Goal: Task Accomplishment & Management: Manage account settings

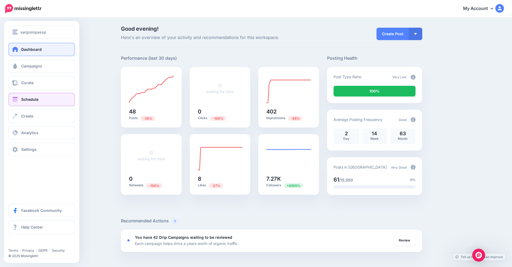
click at [24, 99] on span "Schedule" at bounding box center [29, 99] width 17 height 5
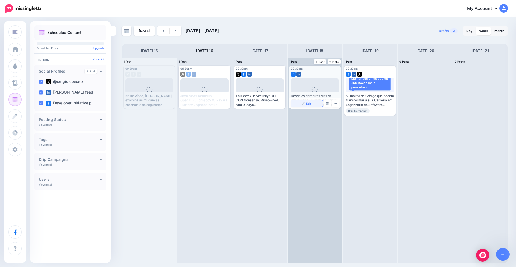
click at [312, 105] on link "Edit" at bounding box center [307, 103] width 32 height 7
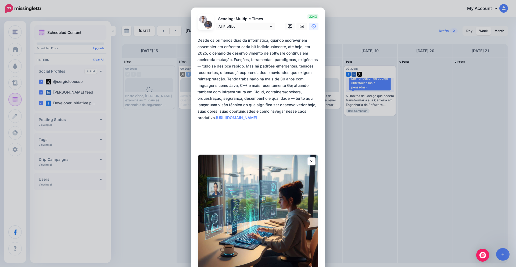
click at [352, 160] on div "Edit Post Loading Sending: Multiple Times All Profiles" at bounding box center [258, 133] width 516 height 267
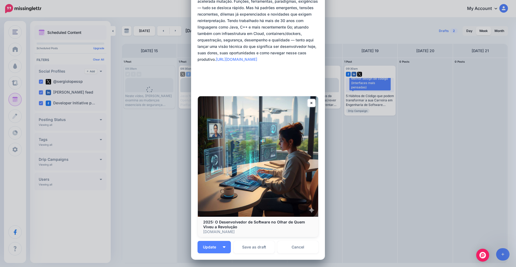
scroll to position [109, 0]
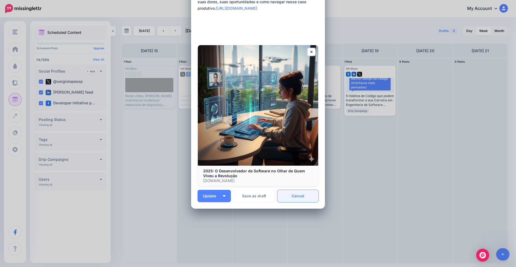
click at [296, 193] on link "Cancel" at bounding box center [297, 196] width 41 height 12
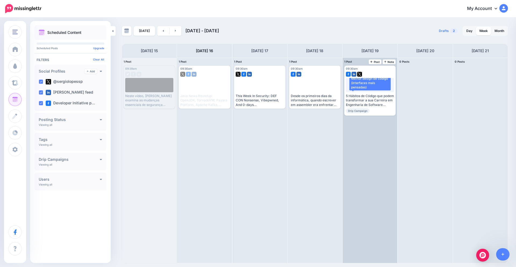
scroll to position [0, 0]
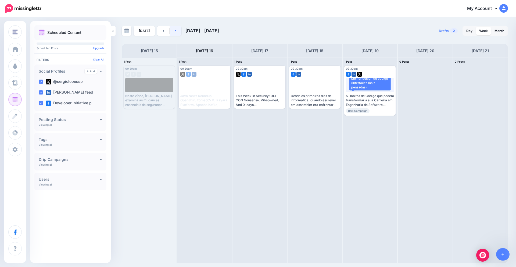
click at [173, 31] on link at bounding box center [175, 31] width 12 height 10
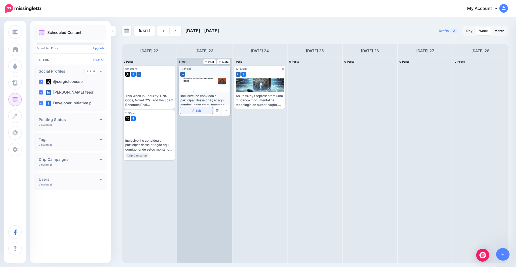
click at [202, 111] on link "Edit" at bounding box center [196, 110] width 32 height 7
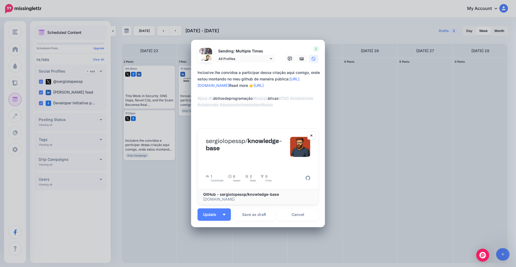
click at [237, 98] on textarea "**********" at bounding box center [259, 95] width 124 height 52
type textarea "**********"
click at [215, 208] on button "Update" at bounding box center [213, 214] width 33 height 12
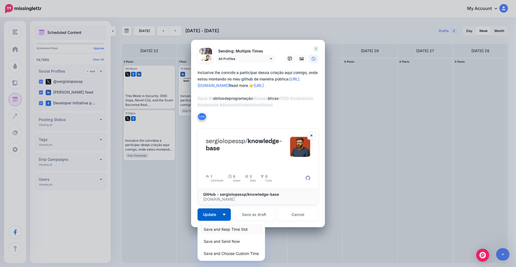
click at [229, 224] on link "Save and Keep Time Slot" at bounding box center [231, 229] width 63 height 10
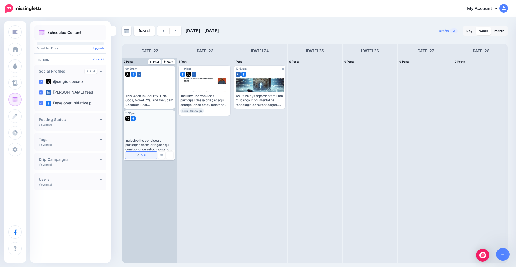
click at [147, 156] on link "Edit" at bounding box center [141, 154] width 32 height 7
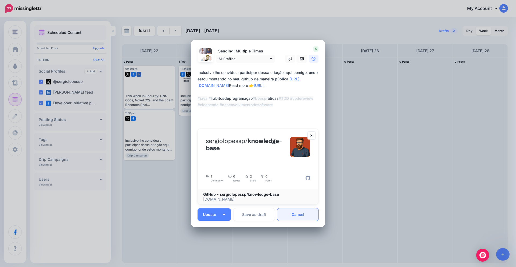
click at [290, 215] on link "Cancel" at bounding box center [297, 214] width 41 height 12
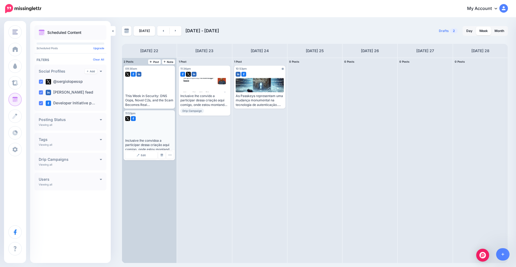
click at [158, 140] on div "Inclusive lhe convidoa a participar dessa criação aqui comigo, onde estou monta…" at bounding box center [149, 144] width 48 height 13
click at [147, 154] on link "Edit" at bounding box center [141, 154] width 32 height 7
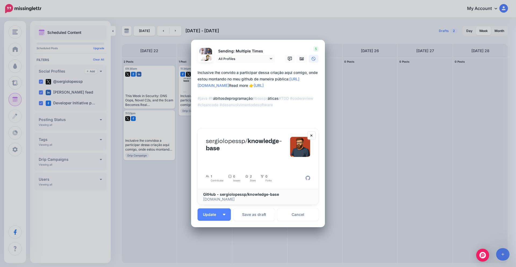
click at [353, 130] on div "Edit Post Loading Sending: Multiple Times All Profiles" at bounding box center [258, 133] width 516 height 267
click at [285, 211] on link "Cancel" at bounding box center [297, 214] width 41 height 12
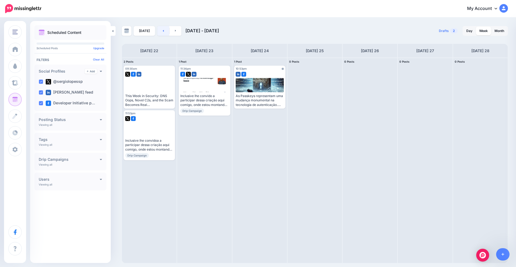
click at [166, 33] on link at bounding box center [163, 31] width 12 height 10
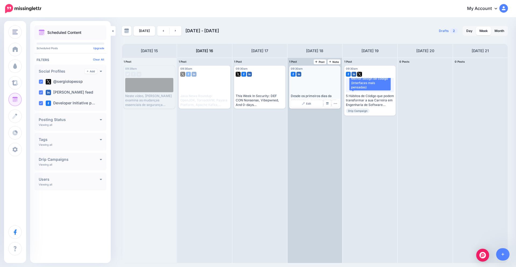
click at [315, 95] on div "Desde os primeiros [PERSON_NAME] da informática, quando escrever em assembler e…" at bounding box center [315, 100] width 48 height 13
click at [315, 101] on link "Edit" at bounding box center [307, 103] width 32 height 7
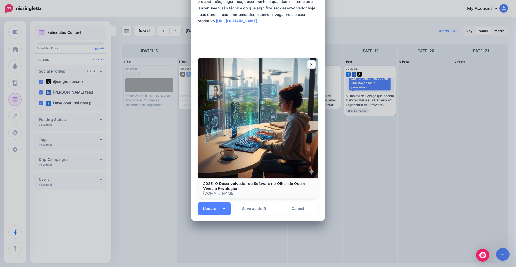
scroll to position [109, 0]
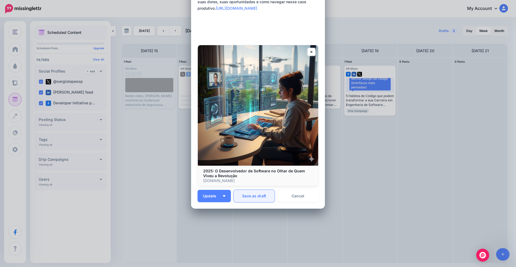
click at [255, 197] on button "Save as draft" at bounding box center [253, 196] width 41 height 12
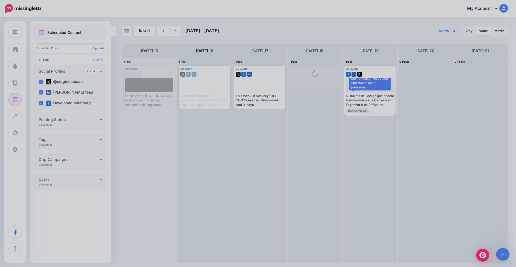
scroll to position [0, 0]
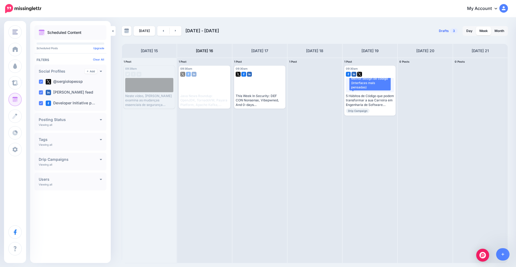
click at [450, 31] on span "3" at bounding box center [454, 30] width 8 height 5
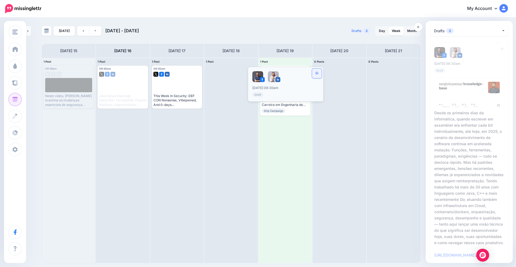
drag, startPoint x: 499, startPoint y: 48, endPoint x: 217, endPoint y: 73, distance: 283.3
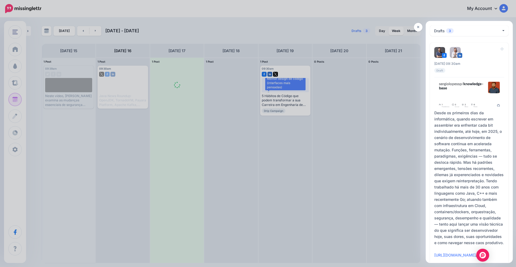
drag, startPoint x: 217, startPoint y: 73, endPoint x: 234, endPoint y: 75, distance: 17.6
click at [234, 75] on div at bounding box center [258, 133] width 516 height 267
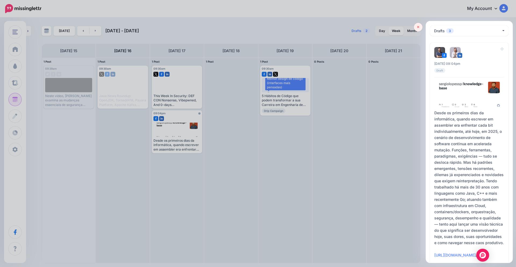
click at [418, 26] on icon at bounding box center [418, 27] width 2 height 4
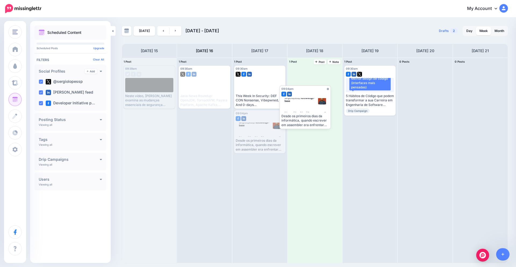
drag, startPoint x: 268, startPoint y: 114, endPoint x: 316, endPoint y: 83, distance: 57.3
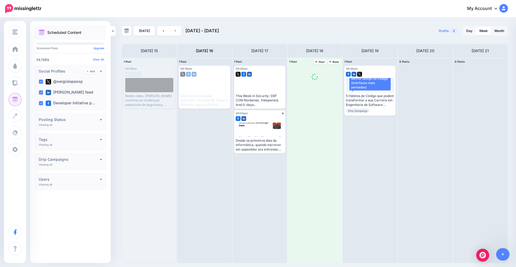
click at [317, 82] on span at bounding box center [314, 79] width 51 height 27
drag, startPoint x: 317, startPoint y: 82, endPoint x: 311, endPoint y: 88, distance: 8.0
click at [311, 88] on span at bounding box center [314, 79] width 51 height 27
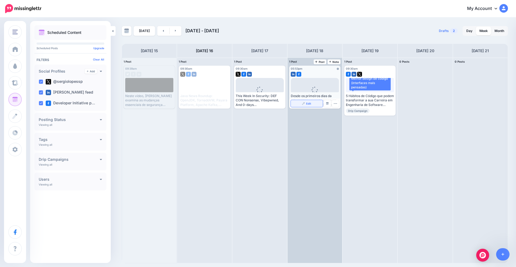
click at [317, 105] on link "Edit" at bounding box center [307, 103] width 32 height 7
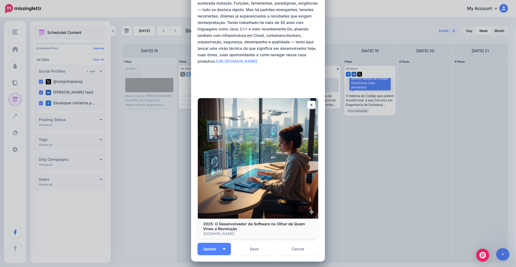
scroll to position [109, 0]
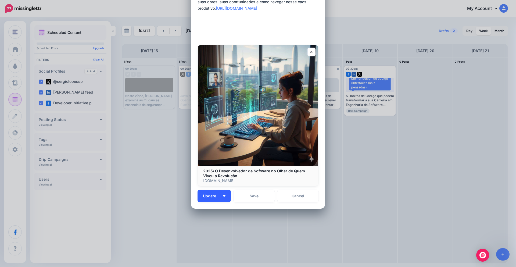
click at [218, 197] on button "Update" at bounding box center [213, 196] width 33 height 12
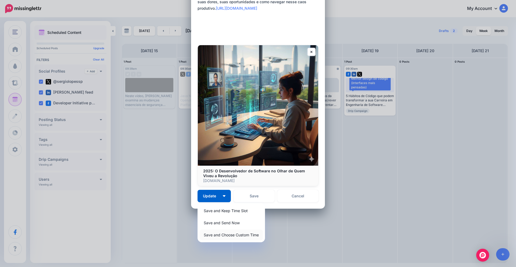
click at [227, 232] on link "Save and Choose Custom Time" at bounding box center [231, 234] width 63 height 10
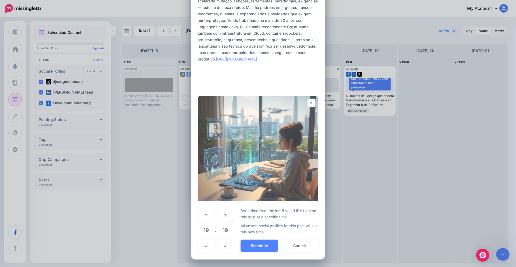
scroll to position [59, 0]
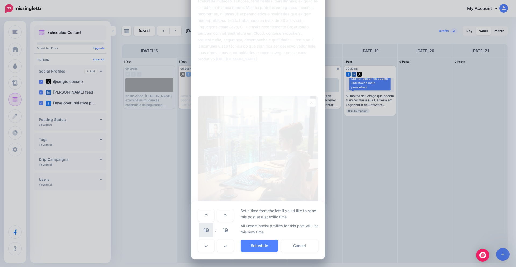
click at [205, 233] on span "19" at bounding box center [206, 230] width 15 height 15
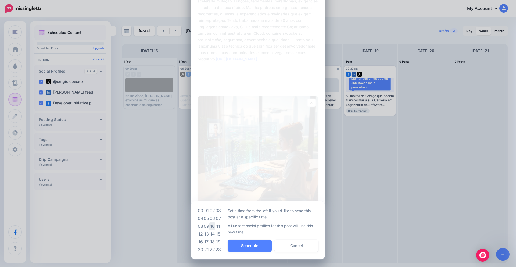
click at [209, 227] on td "10" at bounding box center [212, 226] width 6 height 8
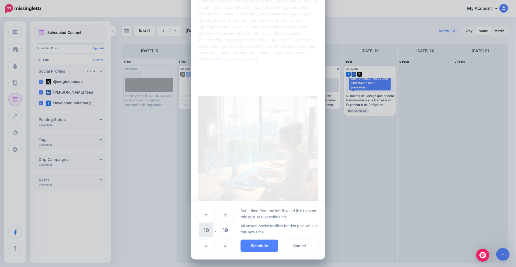
click at [203, 232] on span "10" at bounding box center [206, 230] width 15 height 15
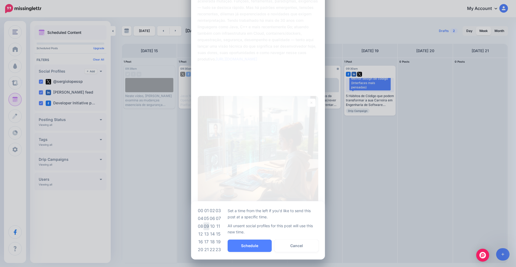
click at [204, 227] on td "09" at bounding box center [206, 226] width 6 height 8
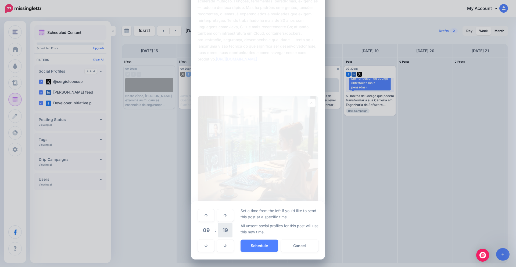
click at [218, 233] on span "19" at bounding box center [225, 230] width 15 height 15
click at [215, 230] on td "35" at bounding box center [218, 229] width 6 height 15
click at [219, 230] on span "35" at bounding box center [225, 230] width 15 height 15
click at [211, 231] on td "30" at bounding box center [212, 229] width 6 height 15
click at [255, 246] on button "Schedule" at bounding box center [259, 245] width 38 height 12
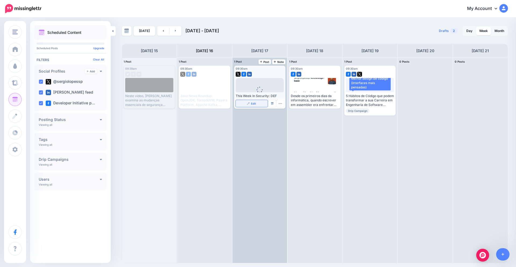
click at [255, 104] on span "Edit" at bounding box center [253, 103] width 5 height 3
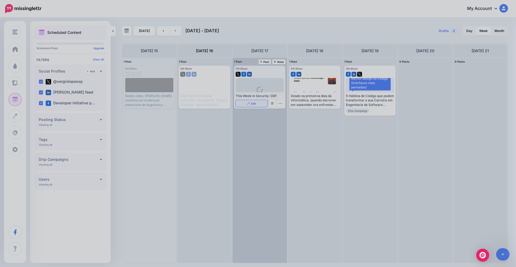
scroll to position [0, 0]
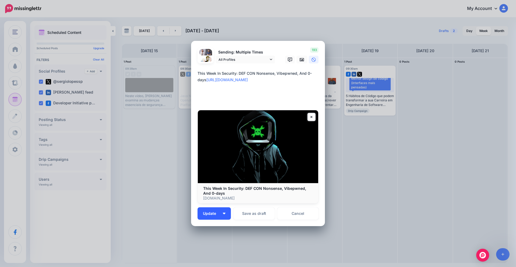
click at [218, 209] on button "Update" at bounding box center [213, 213] width 33 height 12
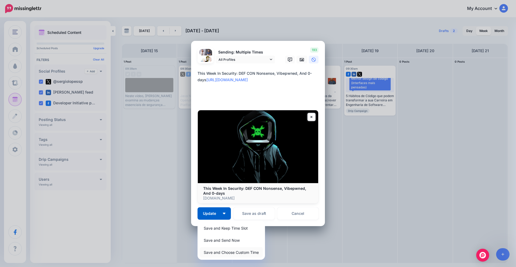
click at [224, 251] on link "Save and Choose Custom Time" at bounding box center [231, 252] width 63 height 10
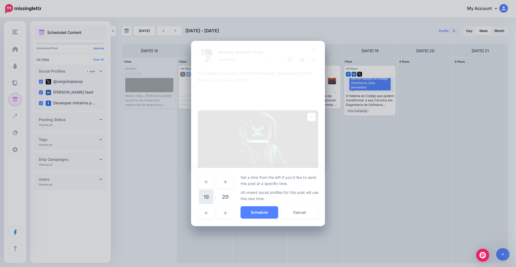
click at [209, 199] on span "19" at bounding box center [206, 196] width 15 height 15
click at [212, 202] on td "14" at bounding box center [212, 201] width 6 height 8
click at [220, 195] on span "20" at bounding box center [225, 196] width 15 height 15
click at [213, 197] on td "30" at bounding box center [212, 196] width 6 height 15
click at [249, 211] on button "Schedule" at bounding box center [259, 212] width 38 height 12
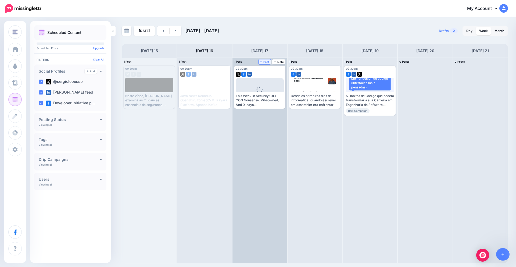
click at [266, 63] on span "Post" at bounding box center [264, 61] width 9 height 3
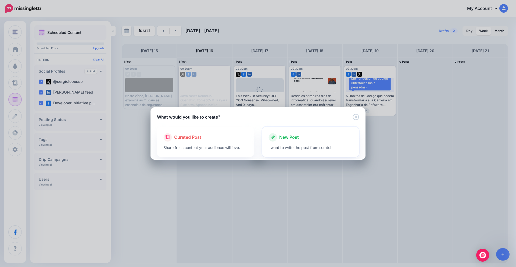
click at [289, 136] on span "New Post" at bounding box center [289, 137] width 20 height 7
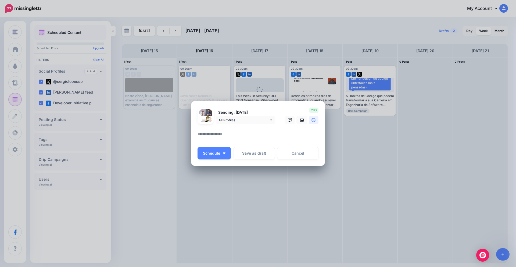
click at [236, 133] on textarea at bounding box center [259, 136] width 124 height 10
paste textarea "**********"
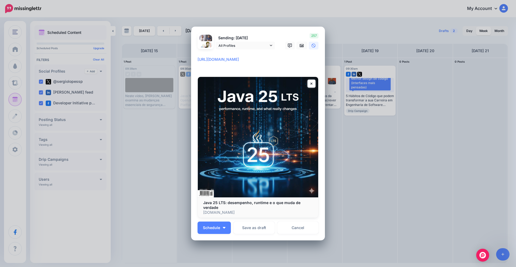
click at [197, 59] on textarea "**********" at bounding box center [259, 62] width 124 height 13
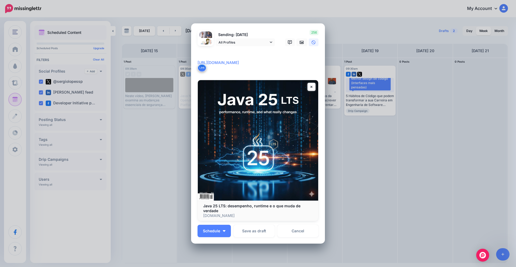
paste textarea "**********"
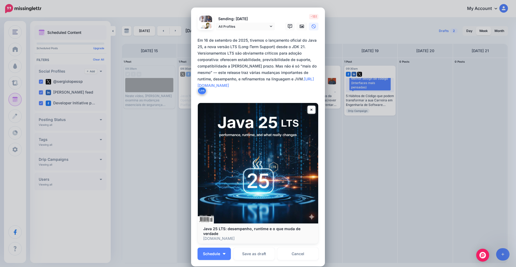
drag, startPoint x: 260, startPoint y: 67, endPoint x: 290, endPoint y: 76, distance: 31.2
click at [290, 76] on textarea "**********" at bounding box center [259, 66] width 124 height 58
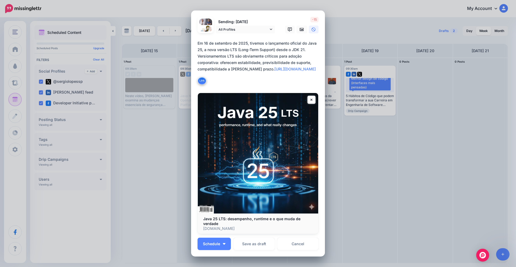
drag, startPoint x: 236, startPoint y: 49, endPoint x: 273, endPoint y: 49, distance: 37.3
click at [273, 49] on textarea "**********" at bounding box center [259, 62] width 124 height 45
type textarea "**********"
click at [221, 246] on button "Schedule" at bounding box center [213, 243] width 33 height 12
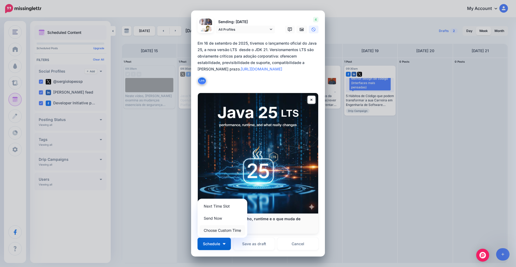
click at [223, 230] on link "Choose Custom Time" at bounding box center [222, 230] width 45 height 10
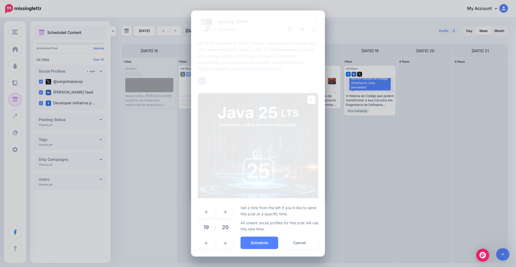
click at [208, 227] on span "19" at bounding box center [206, 227] width 15 height 15
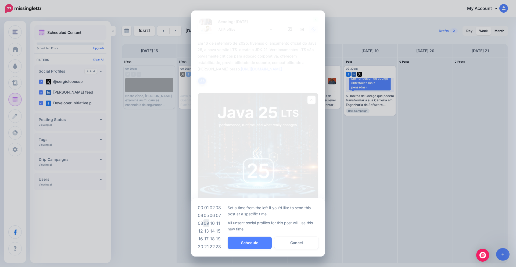
click at [208, 223] on td "09" at bounding box center [206, 223] width 6 height 8
click at [222, 226] on span "20" at bounding box center [225, 227] width 15 height 15
click at [215, 228] on td "30" at bounding box center [212, 226] width 6 height 15
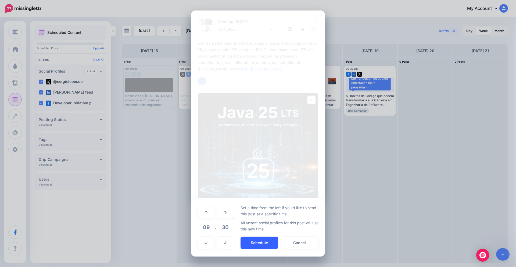
click at [265, 240] on button "Schedule" at bounding box center [259, 242] width 38 height 12
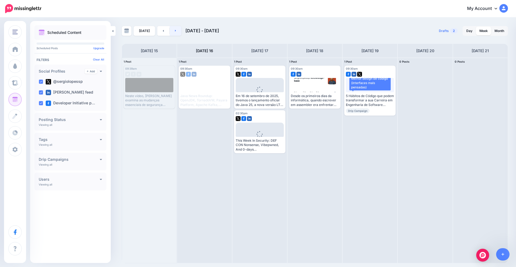
click at [175, 35] on link at bounding box center [175, 31] width 12 height 10
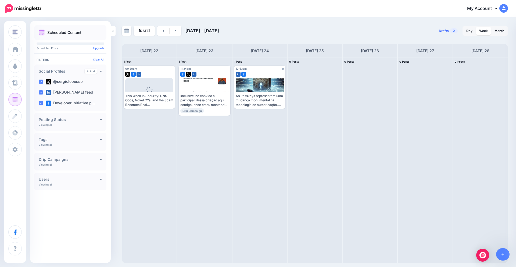
click at [444, 31] on span "Drafts" at bounding box center [444, 30] width 10 height 3
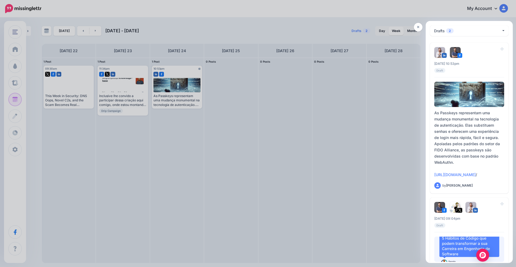
click at [372, 134] on div at bounding box center [258, 133] width 516 height 267
click at [419, 27] on icon at bounding box center [418, 27] width 2 height 4
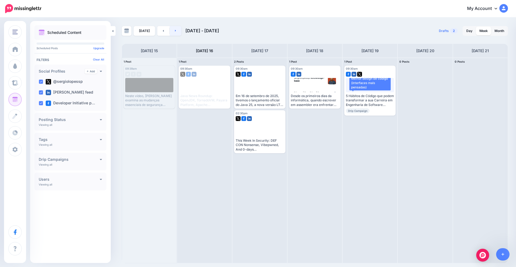
click at [173, 30] on link at bounding box center [175, 31] width 12 height 10
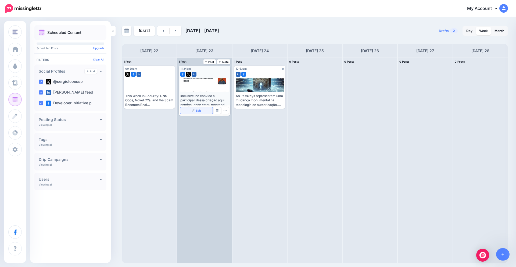
click at [204, 112] on link "Edit" at bounding box center [196, 110] width 32 height 7
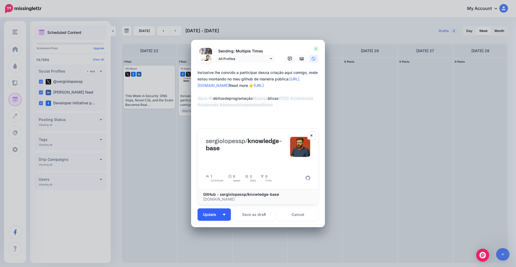
click at [224, 215] on button "Update" at bounding box center [213, 214] width 33 height 12
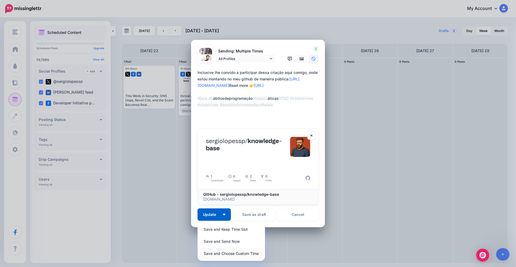
click at [237, 251] on link "Save and Choose Custom Time" at bounding box center [231, 253] width 63 height 10
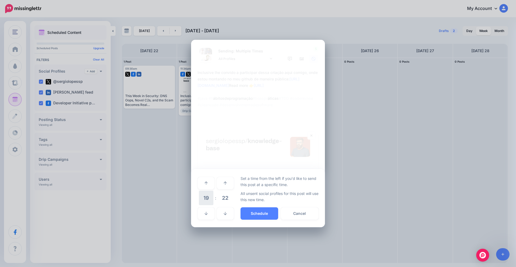
click at [209, 203] on span "19" at bounding box center [206, 197] width 15 height 15
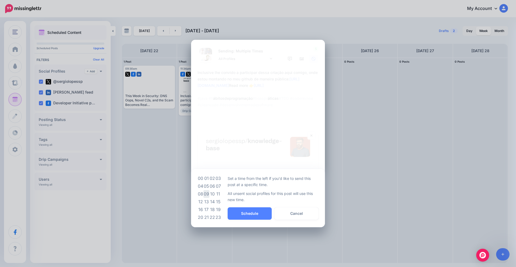
click at [207, 196] on td "09" at bounding box center [206, 194] width 6 height 8
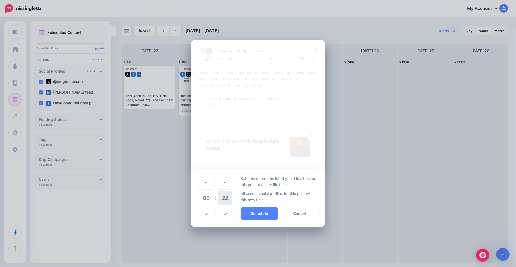
click at [225, 198] on span "22" at bounding box center [225, 197] width 15 height 15
click at [212, 201] on td "30" at bounding box center [212, 197] width 6 height 15
click at [267, 212] on button "Schedule" at bounding box center [259, 213] width 38 height 12
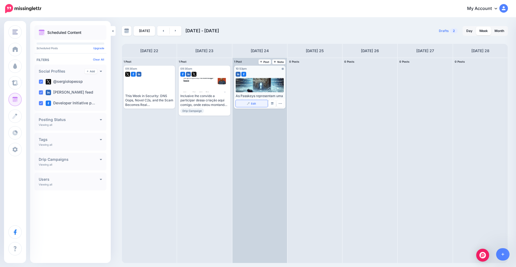
click at [251, 102] on link "Edit" at bounding box center [252, 103] width 32 height 7
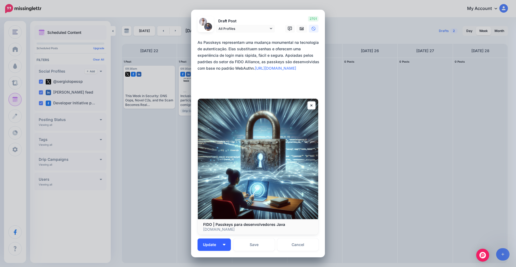
click at [223, 245] on img "button" at bounding box center [224, 245] width 3 height 2
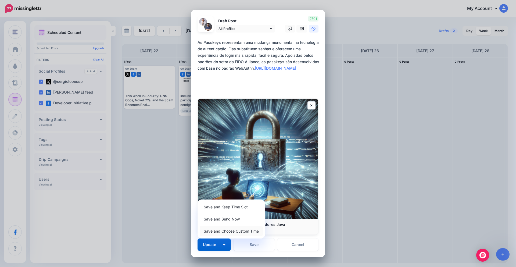
click at [227, 232] on link "Save and Choose Custom Time" at bounding box center [231, 231] width 63 height 10
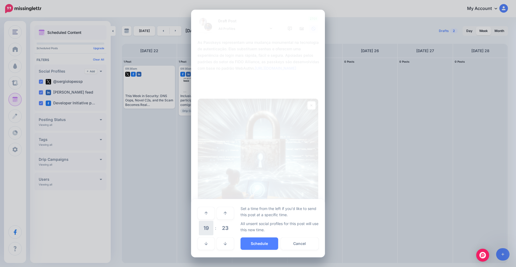
click at [207, 229] on span "19" at bounding box center [206, 227] width 15 height 15
click at [207, 226] on td "09" at bounding box center [206, 224] width 6 height 8
click at [222, 225] on span "23" at bounding box center [225, 227] width 15 height 15
click at [214, 227] on td "30" at bounding box center [212, 227] width 6 height 15
click at [254, 241] on button "Schedule" at bounding box center [259, 243] width 38 height 12
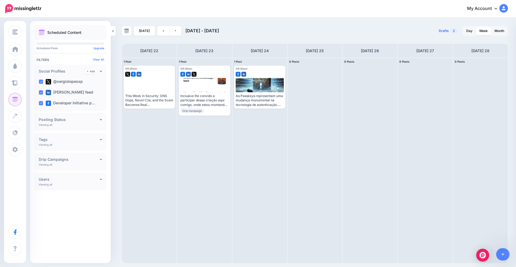
click at [452, 31] on span "2" at bounding box center [454, 30] width 8 height 5
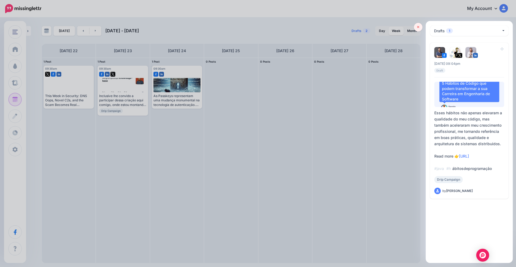
click at [420, 28] on link at bounding box center [418, 27] width 9 height 9
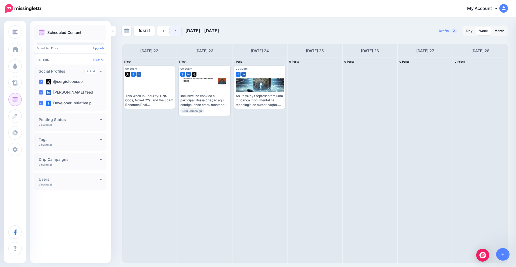
click at [175, 30] on icon at bounding box center [175, 30] width 1 height 3
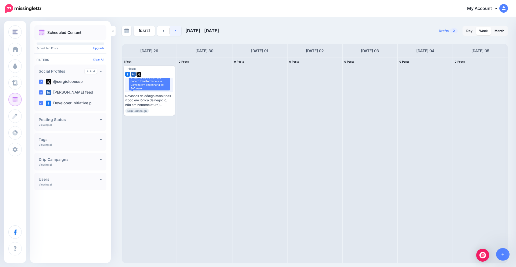
click at [176, 31] on link at bounding box center [175, 31] width 12 height 10
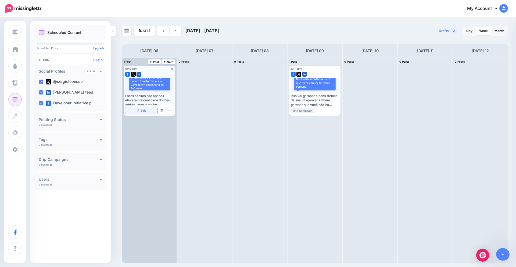
click at [142, 111] on span "Edit" at bounding box center [143, 110] width 5 height 3
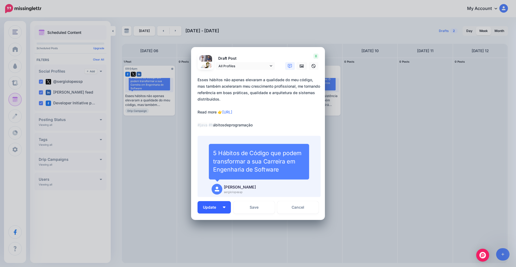
click at [220, 205] on button "Update" at bounding box center [213, 207] width 33 height 12
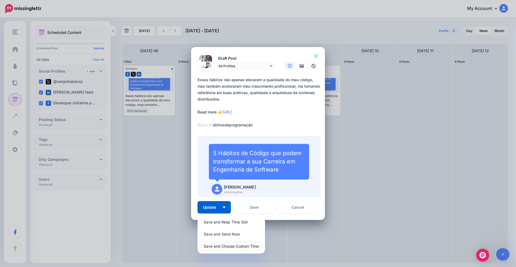
click at [227, 246] on link "Save and Choose Custom Time" at bounding box center [231, 246] width 63 height 10
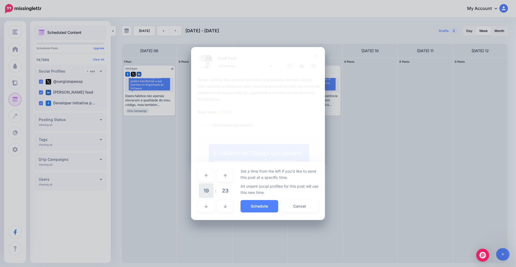
click at [208, 193] on span "19" at bounding box center [206, 190] width 15 height 15
click at [207, 188] on td "09" at bounding box center [206, 187] width 6 height 8
click at [227, 195] on span "23" at bounding box center [225, 190] width 15 height 15
click at [214, 194] on td "30" at bounding box center [212, 190] width 6 height 15
click at [259, 206] on button "Schedule" at bounding box center [259, 206] width 38 height 12
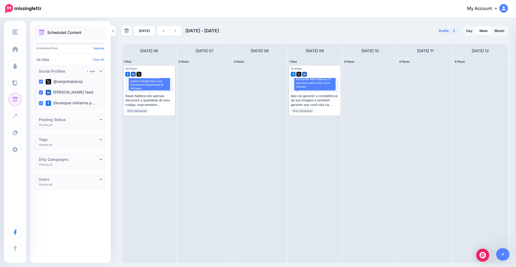
click at [446, 32] on span "Drafts" at bounding box center [444, 30] width 10 height 3
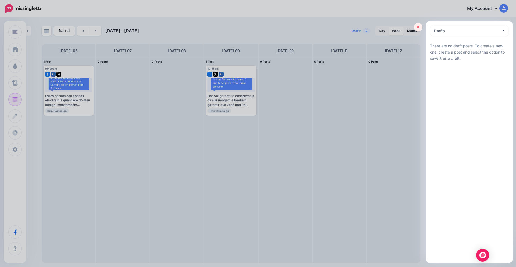
click at [417, 27] on icon at bounding box center [418, 27] width 2 height 4
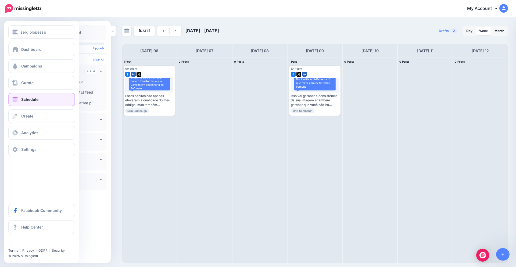
click at [37, 98] on span "Schedule" at bounding box center [29, 99] width 17 height 5
